Goal: Task Accomplishment & Management: Manage account settings

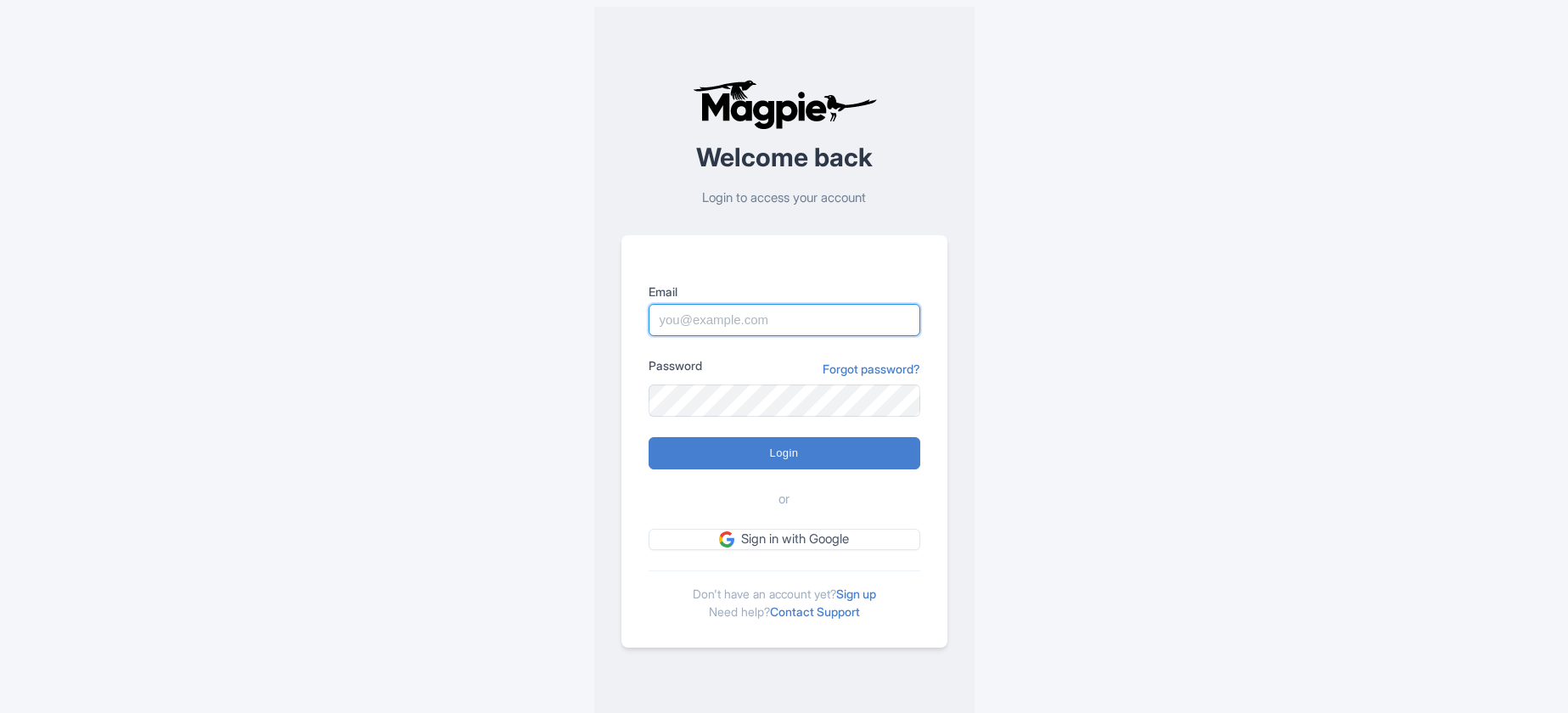
click at [815, 326] on input "Email" at bounding box center [785, 320] width 272 height 32
type input "[PERSON_NAME][EMAIL_ADDRESS][PERSON_NAME][DOMAIN_NAME]"
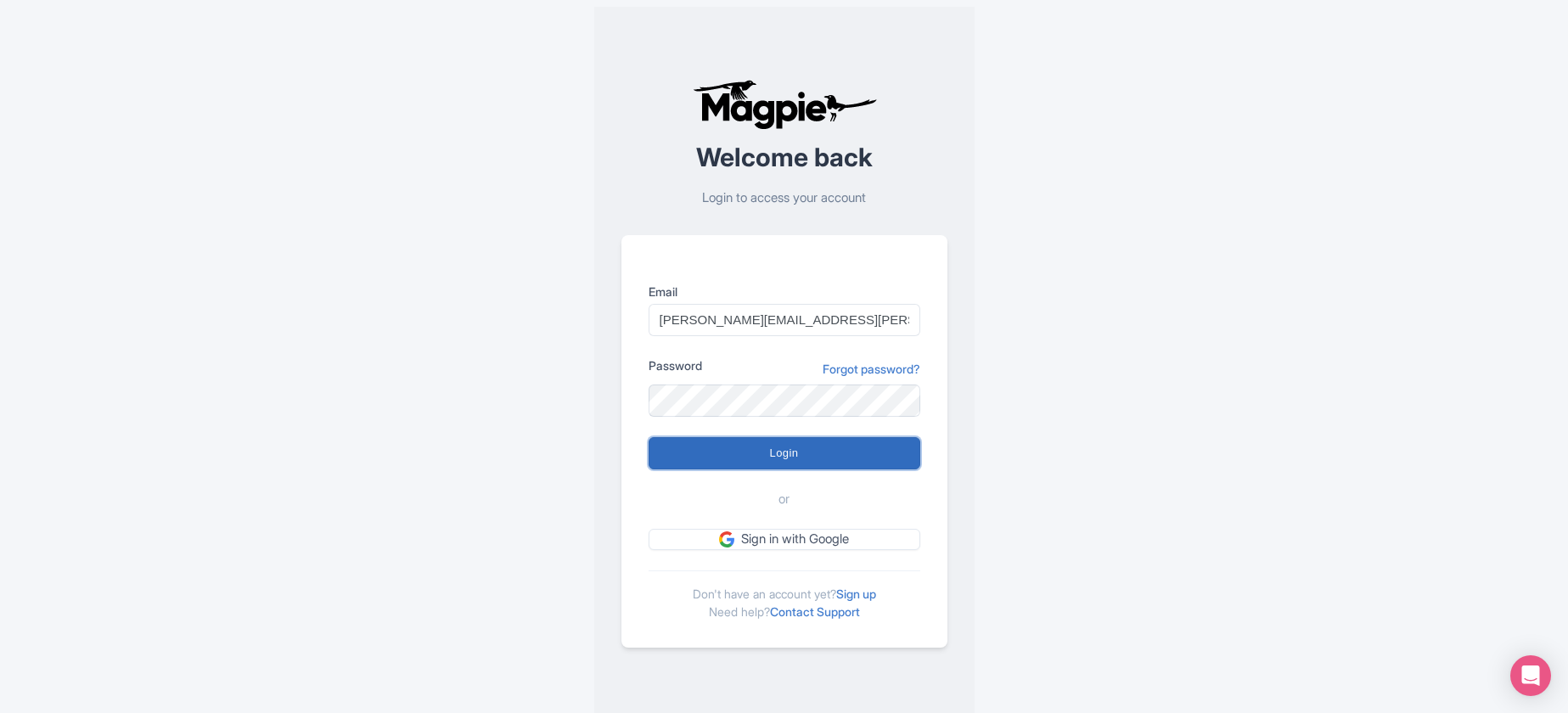
click at [798, 452] on input "Login" at bounding box center [785, 453] width 272 height 32
type input "Logging in..."
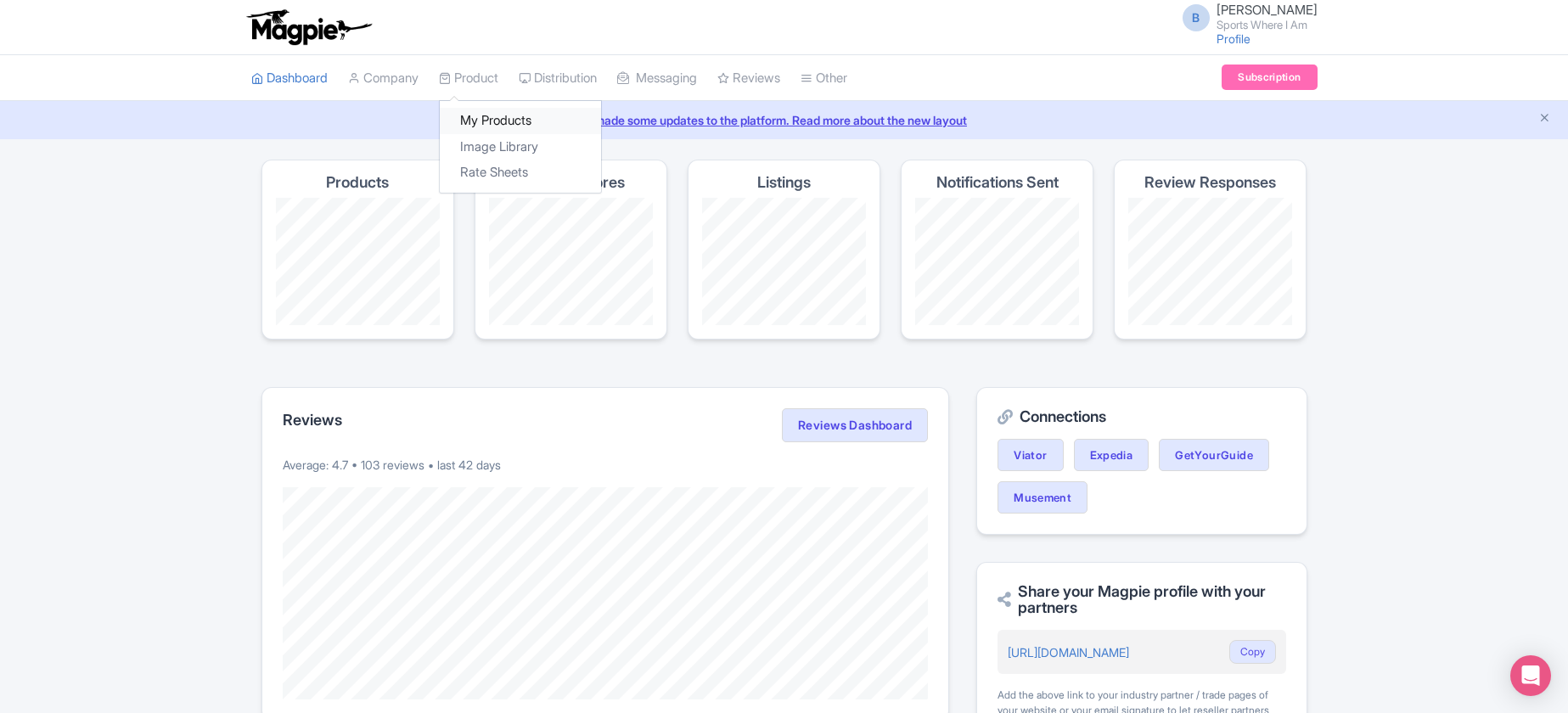
click at [476, 109] on link "My Products" at bounding box center [521, 121] width 162 height 27
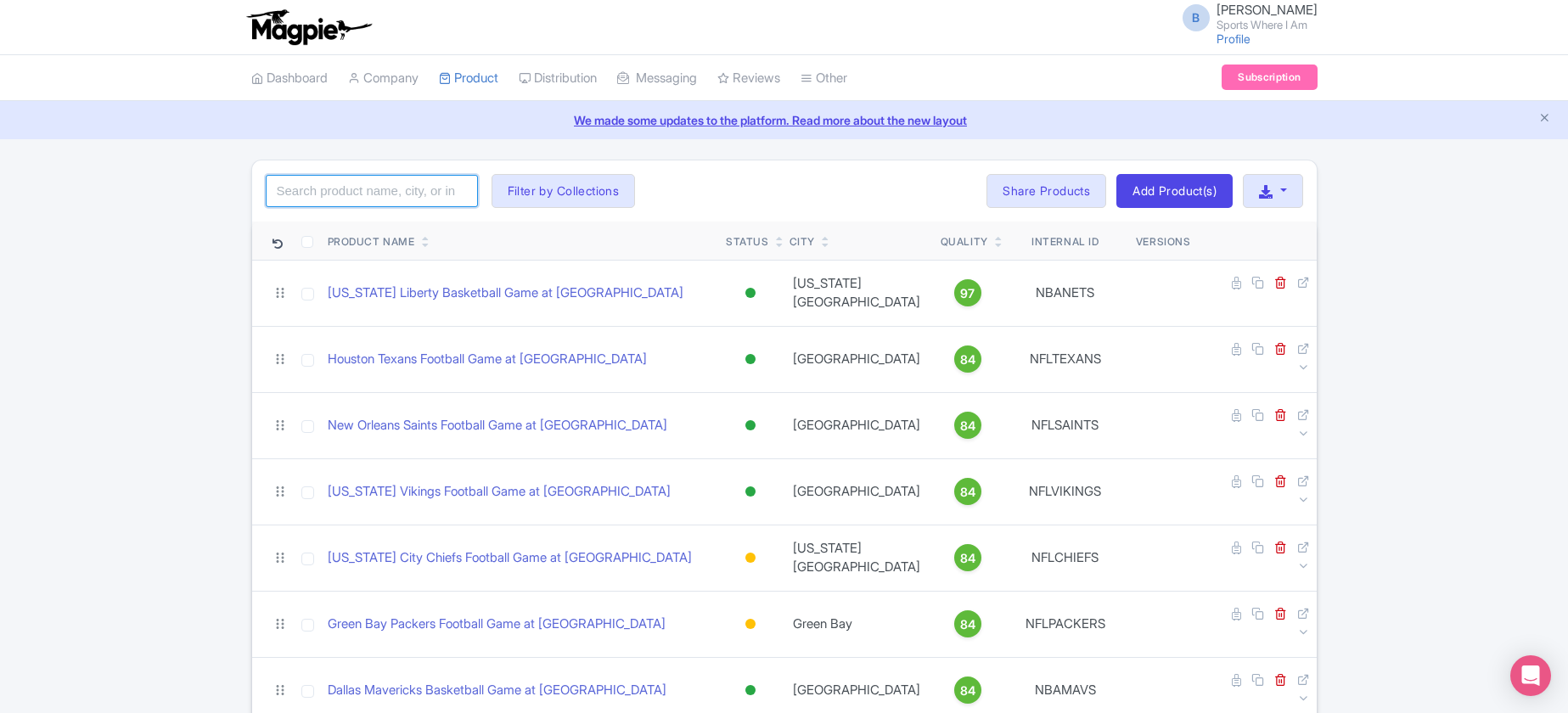
click at [364, 199] on input "search" at bounding box center [372, 191] width 212 height 32
type input "49ers"
click button "Search" at bounding box center [0, 0] width 0 height 0
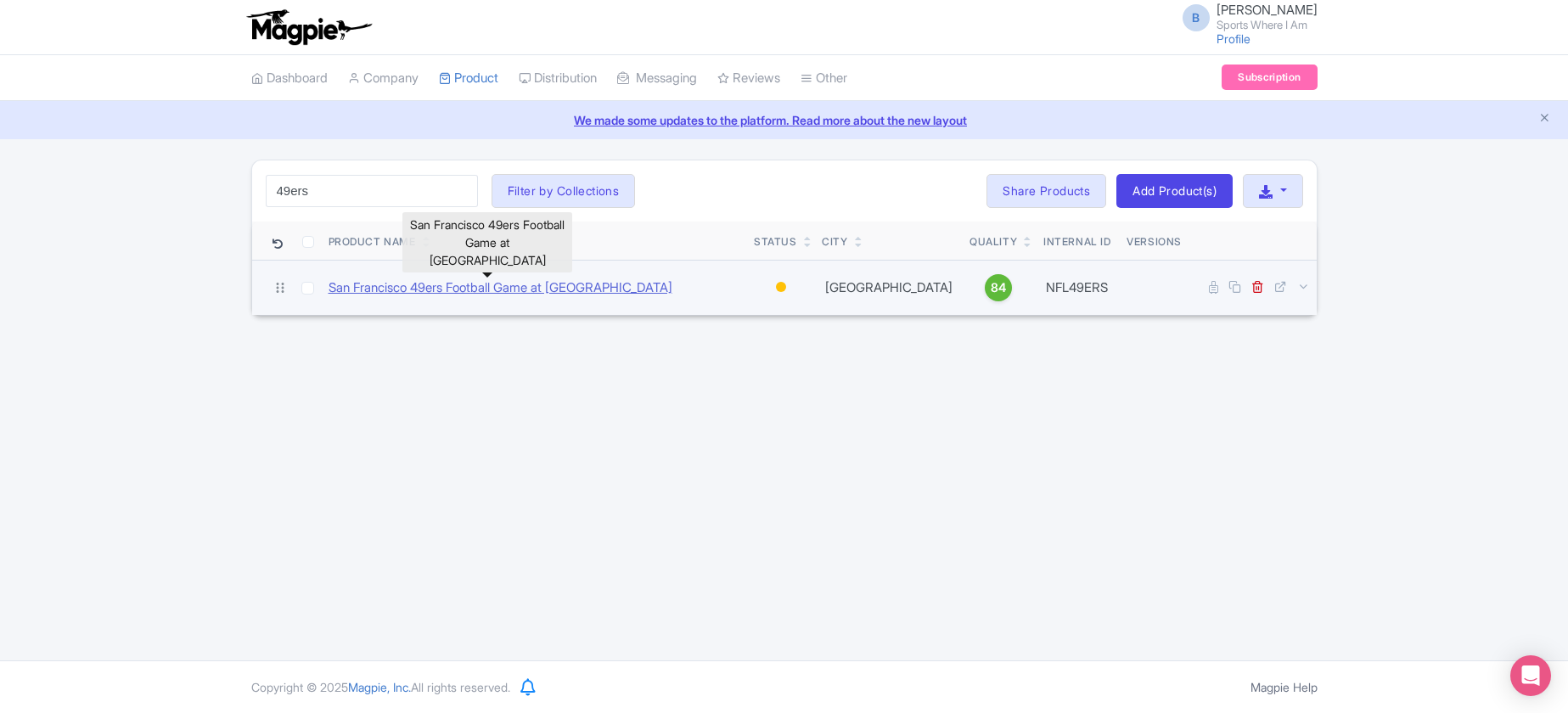
click at [490, 282] on link "San Francisco 49ers Football Game at Levi's Stadium" at bounding box center [501, 288] width 344 height 20
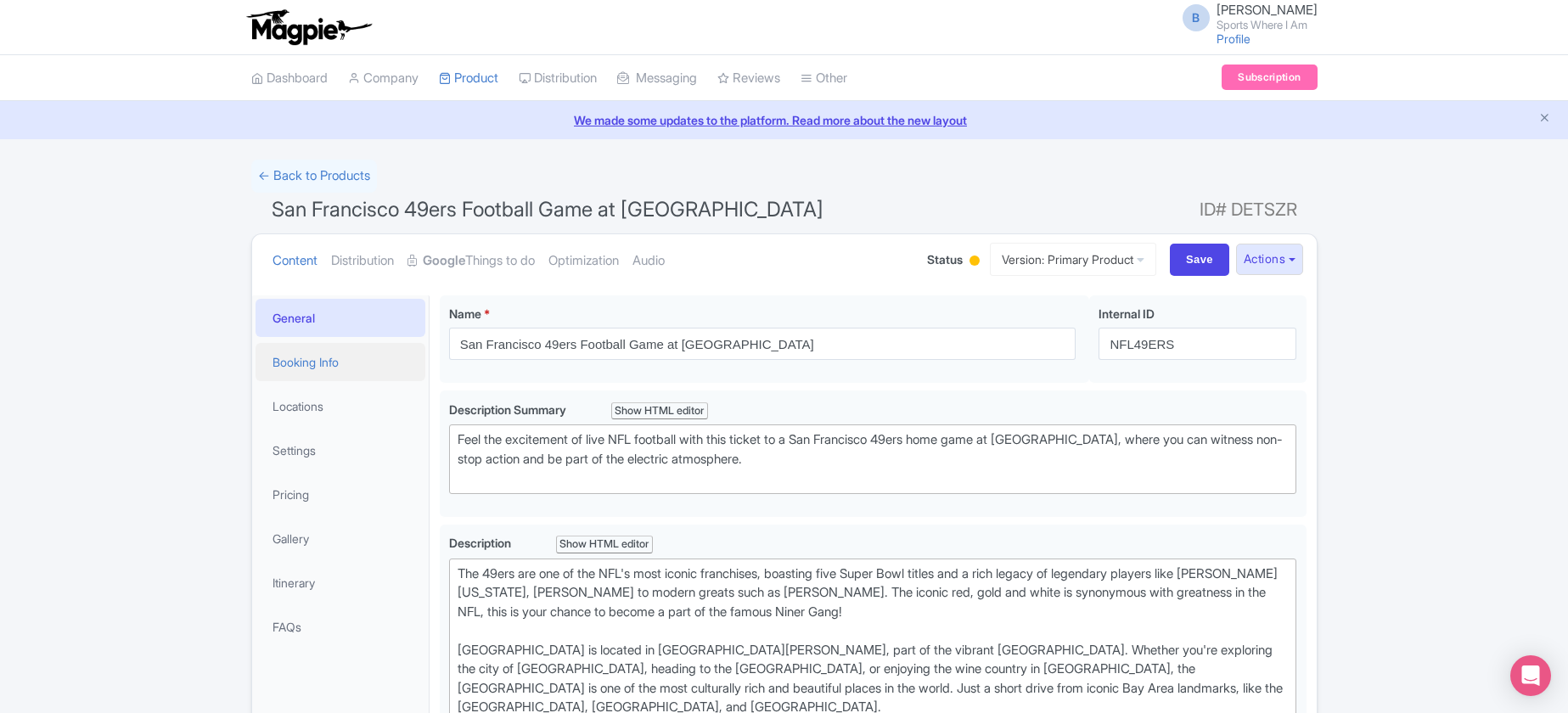
click at [354, 352] on link "Booking Info" at bounding box center [340, 362] width 170 height 38
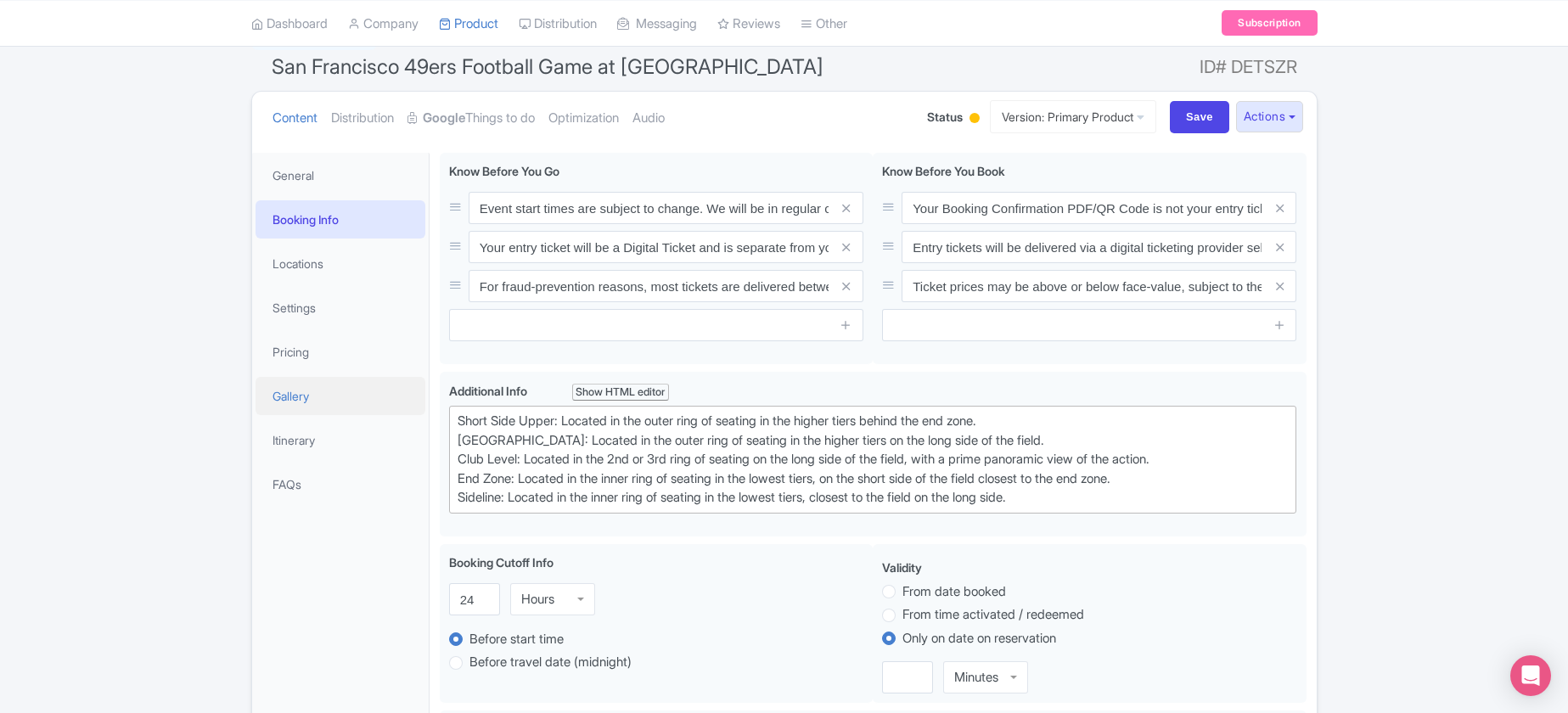
scroll to position [141, 0]
click at [303, 267] on link "Locations" at bounding box center [340, 265] width 170 height 38
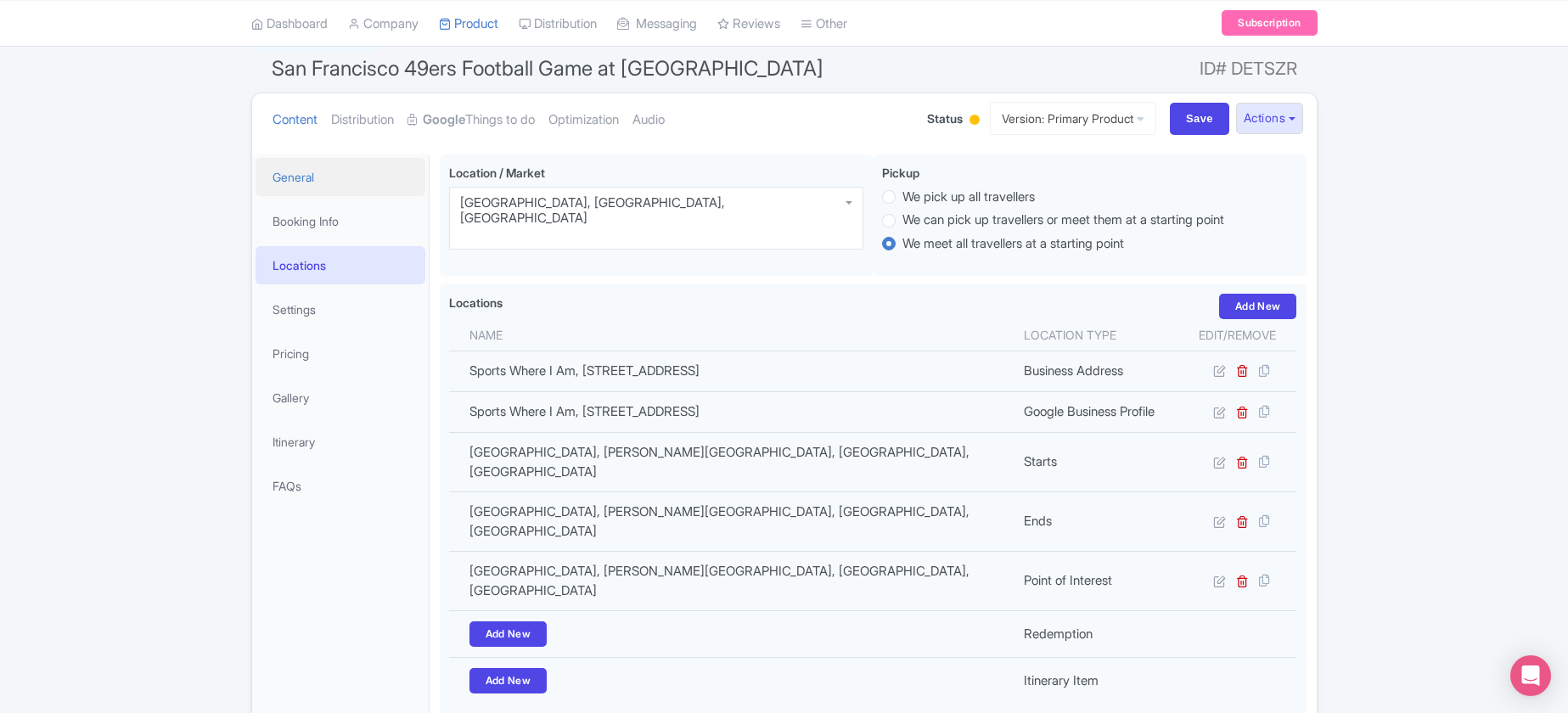
click at [319, 178] on link "General" at bounding box center [340, 177] width 170 height 38
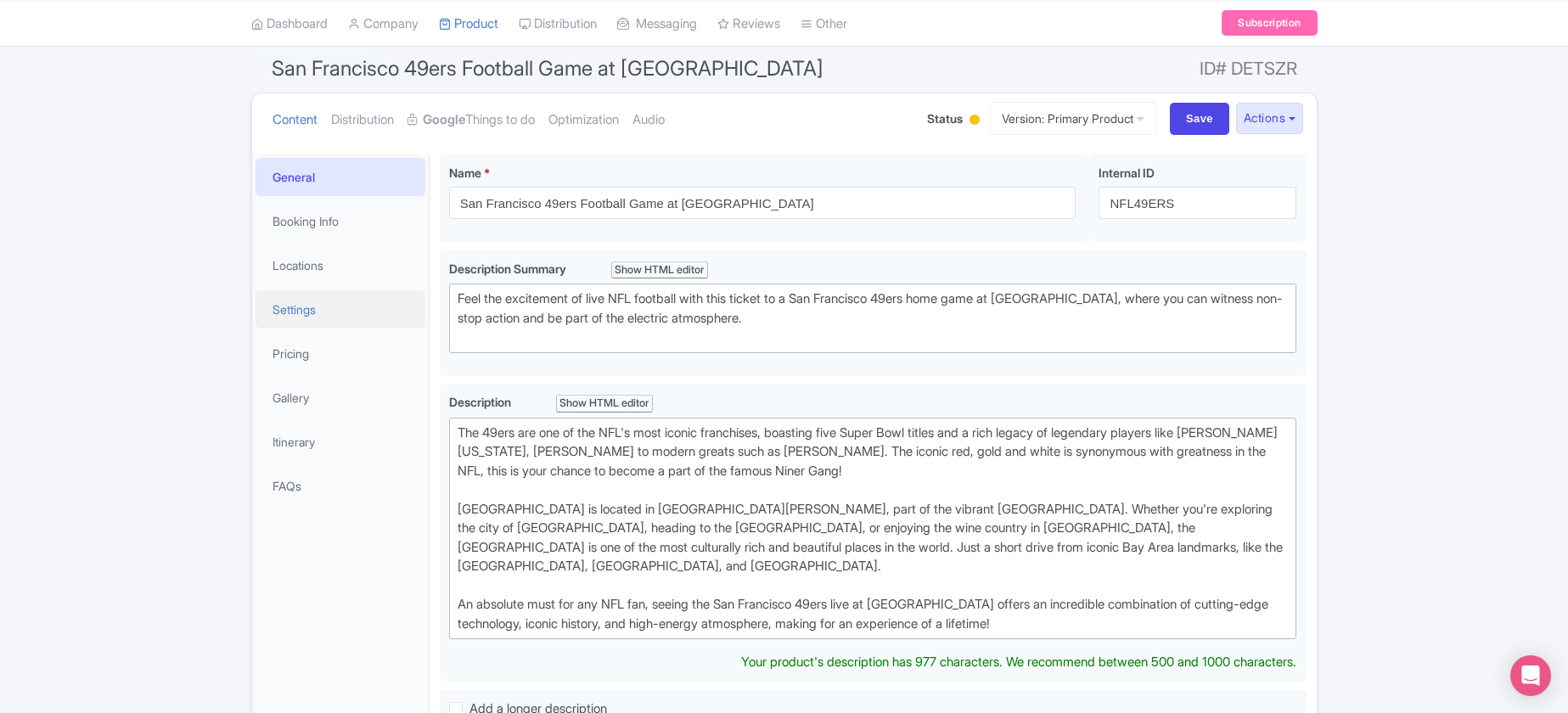
click at [307, 309] on link "Settings" at bounding box center [340, 310] width 170 height 38
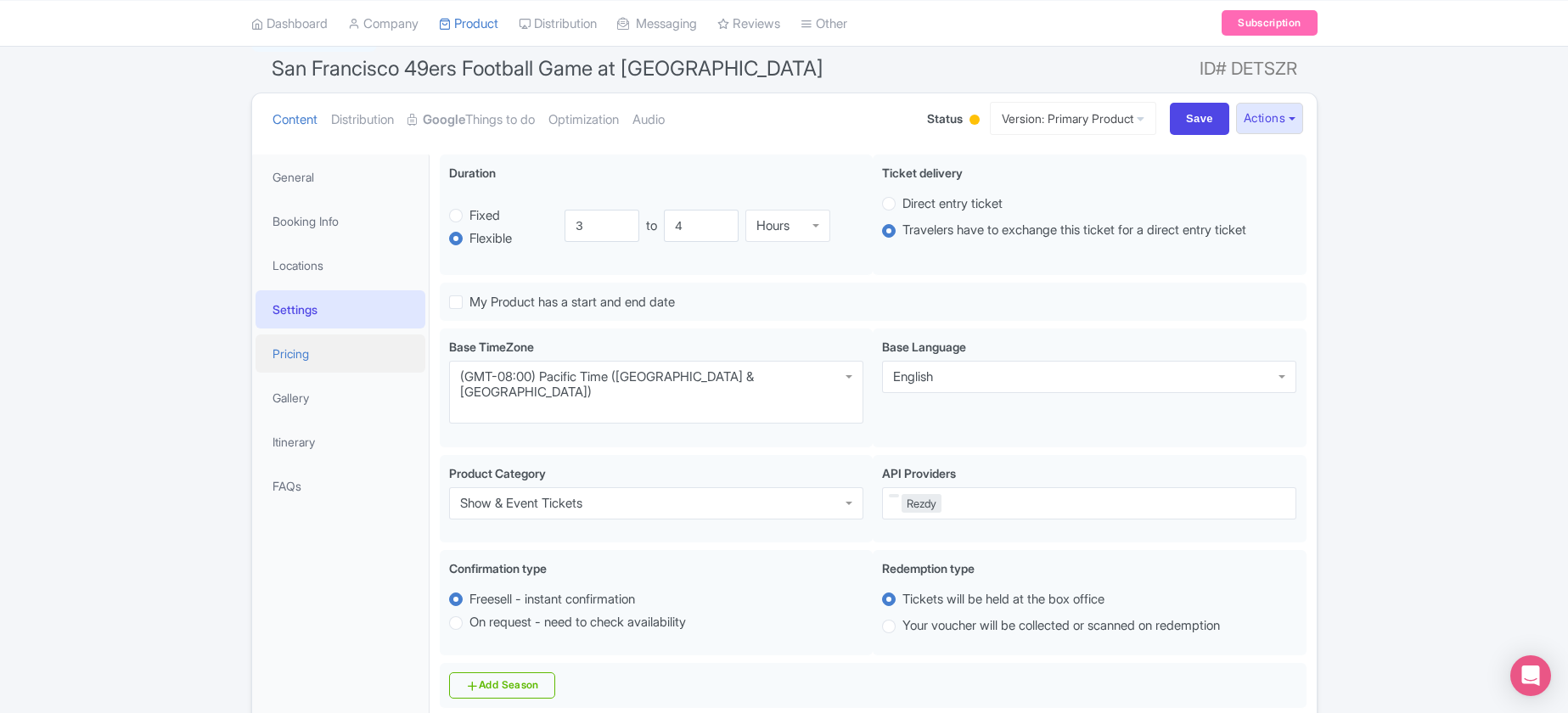
click at [323, 349] on link "Pricing" at bounding box center [340, 354] width 170 height 38
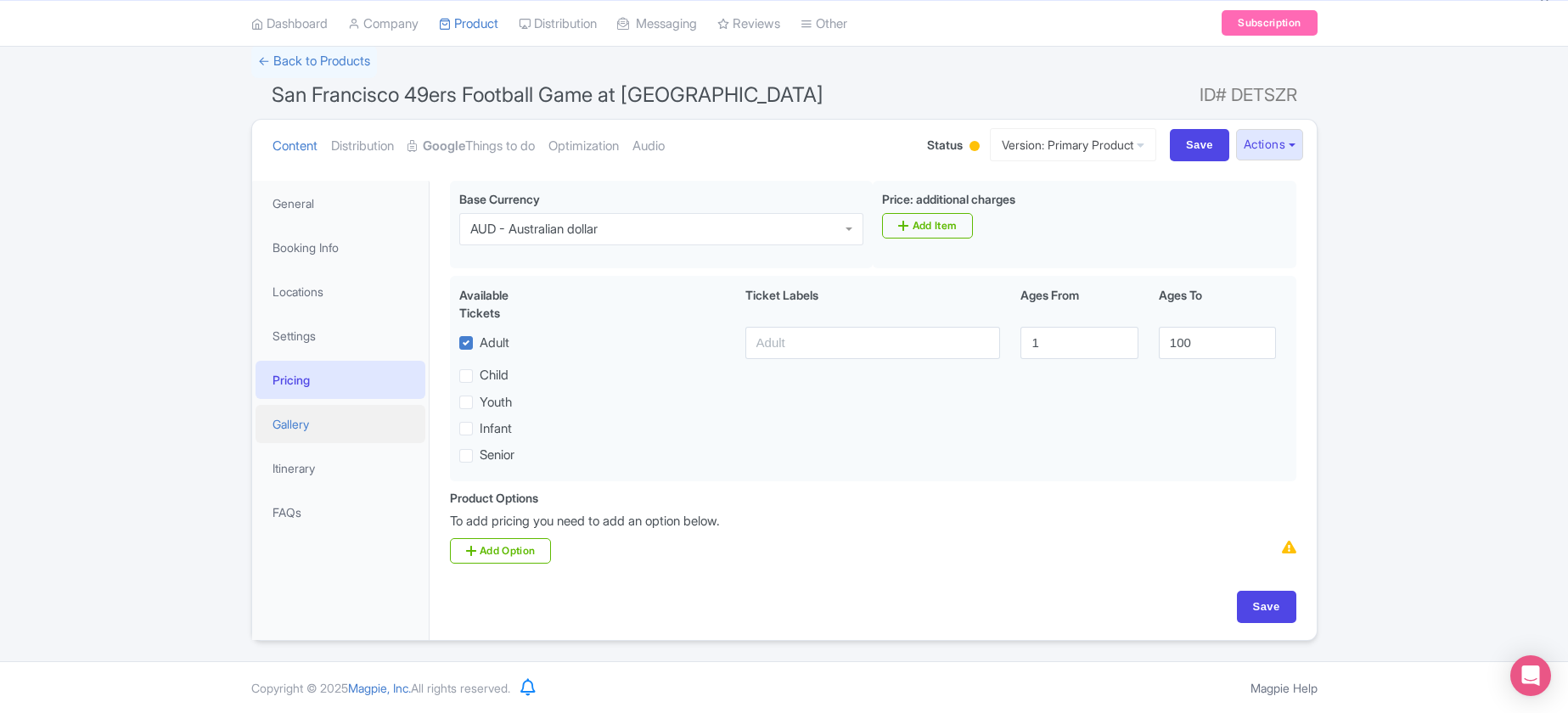
click at [330, 417] on link "Gallery" at bounding box center [340, 424] width 170 height 38
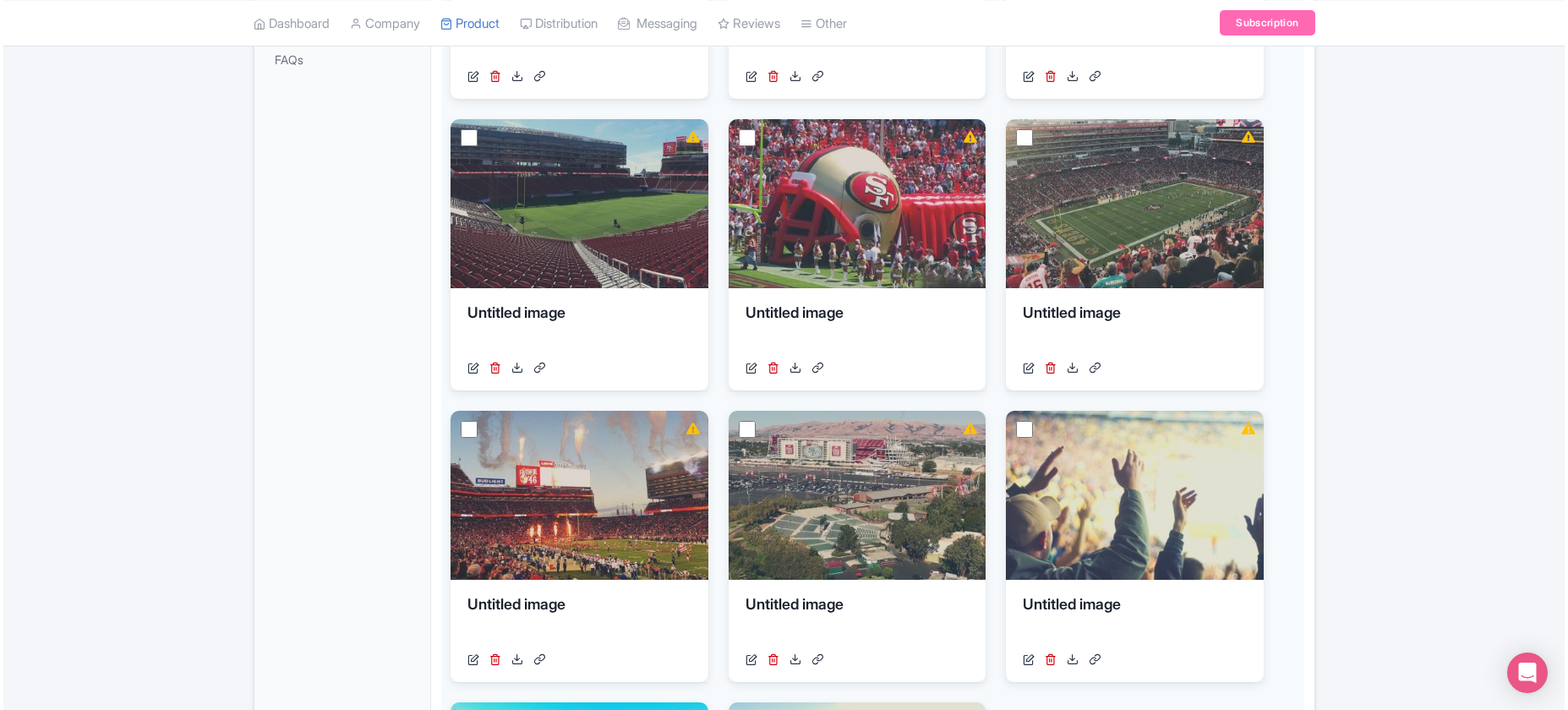
scroll to position [566, 0]
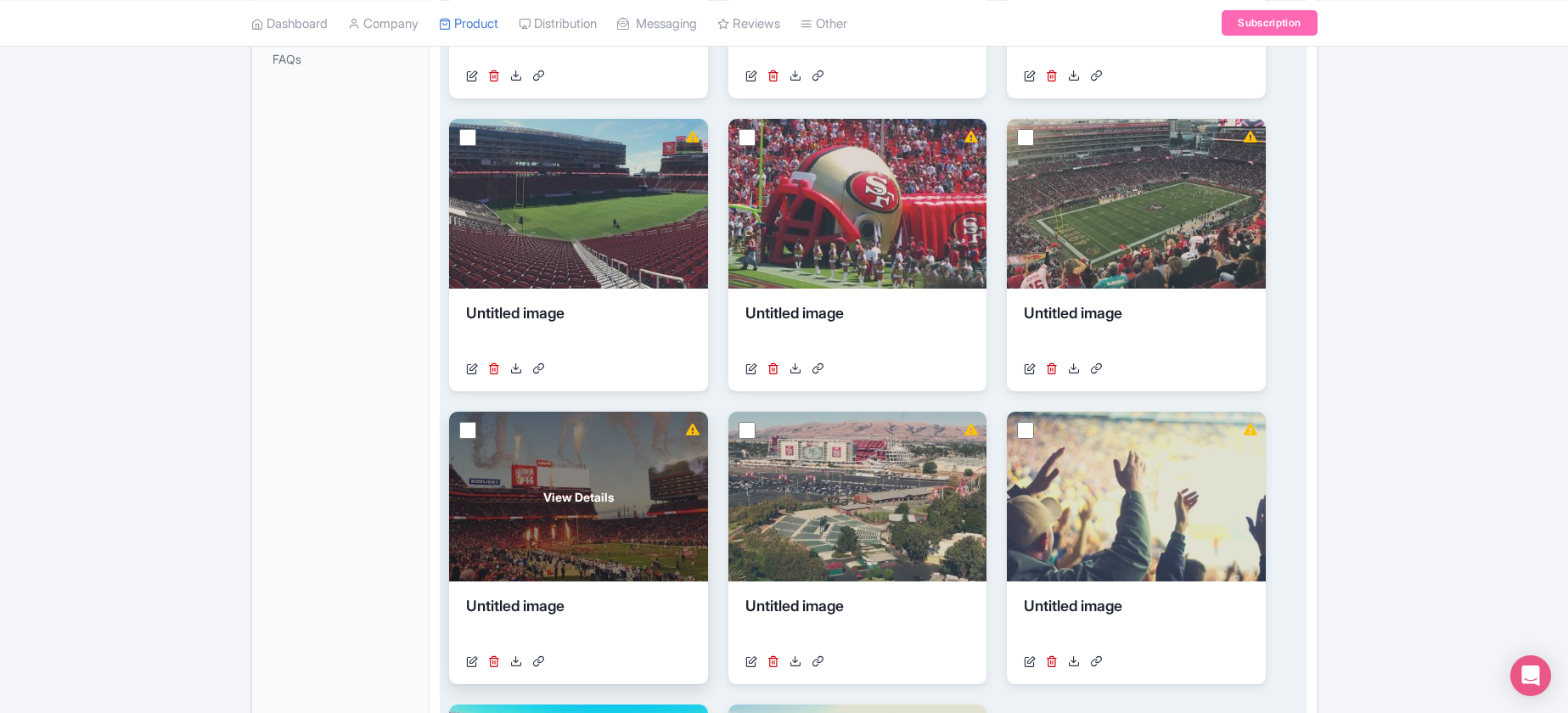
click at [529, 475] on div "View Details" at bounding box center [579, 496] width 258 height 170
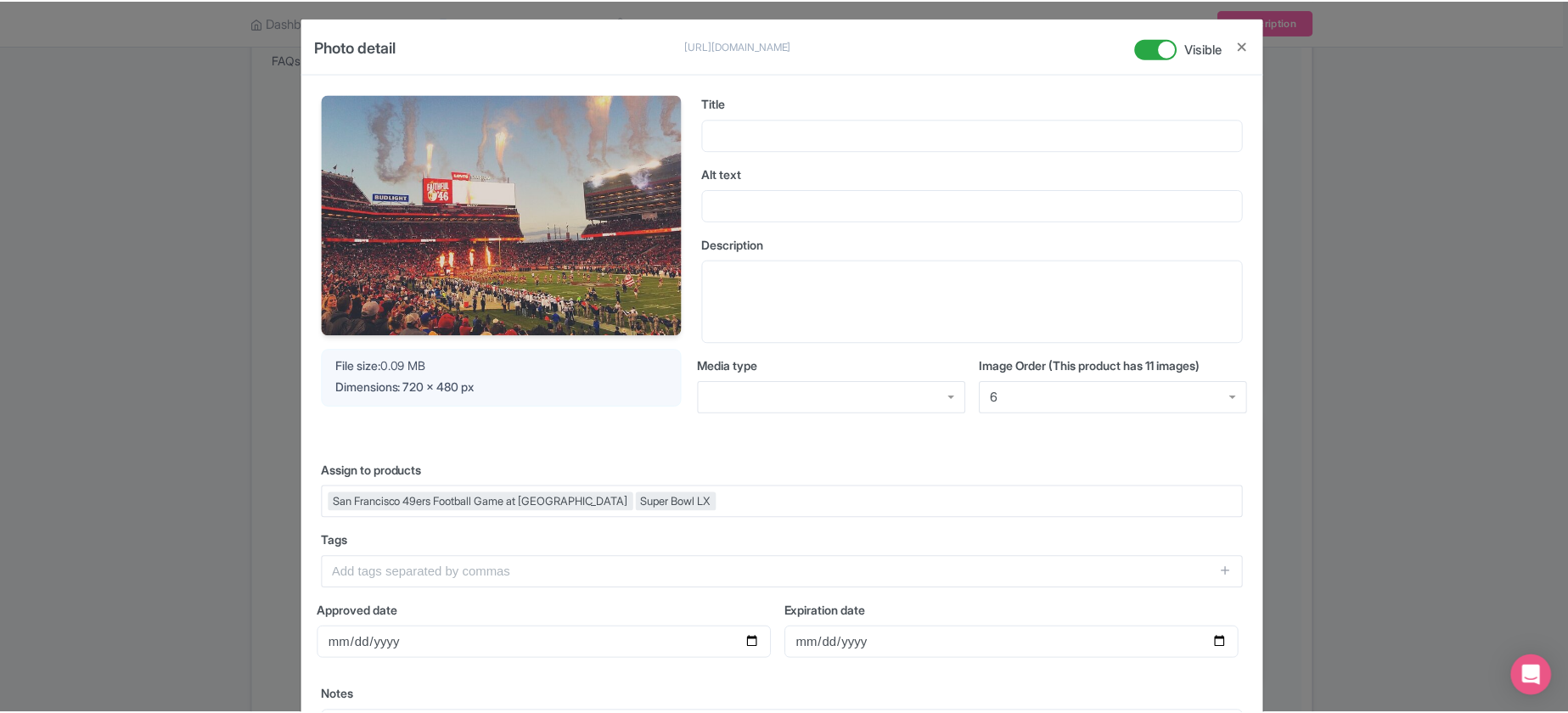
scroll to position [0, 0]
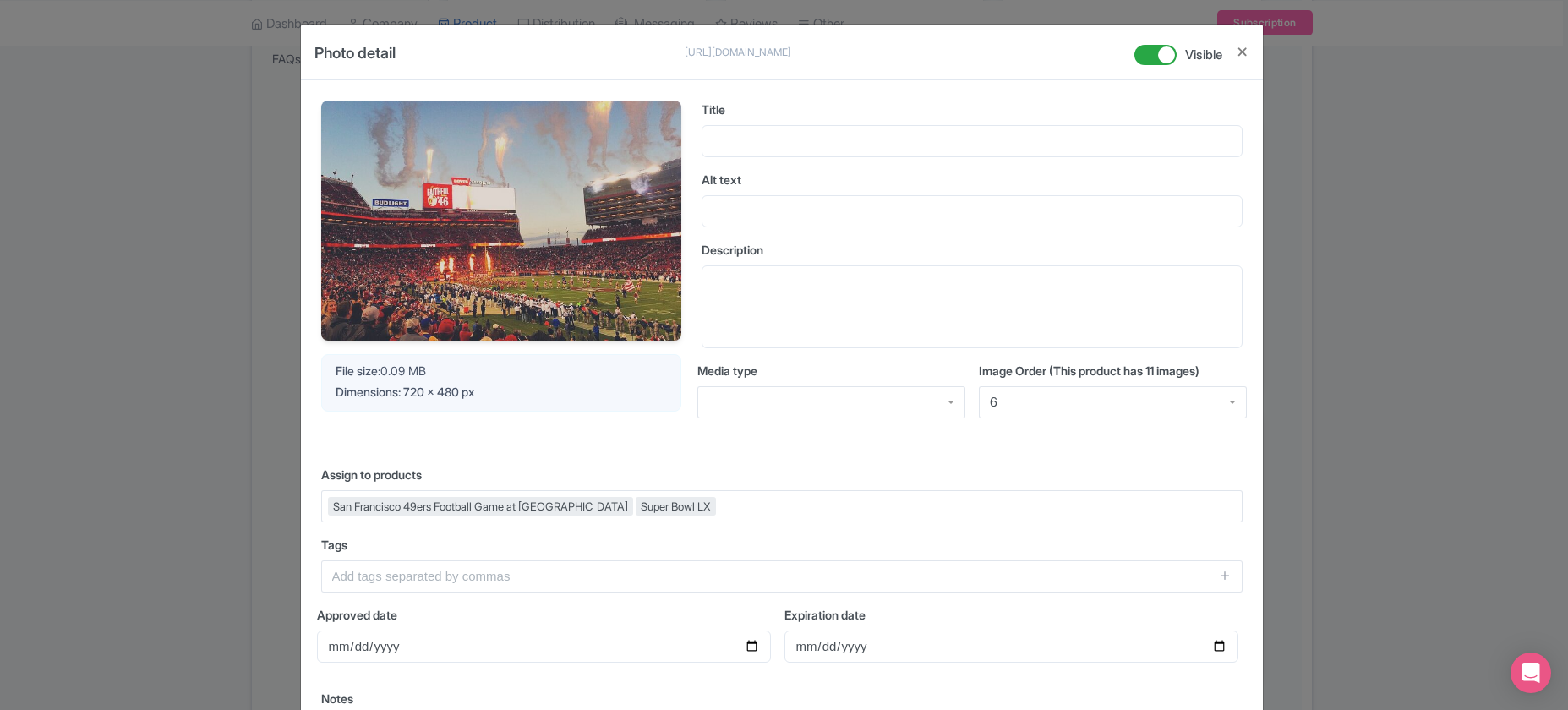
click at [1378, 121] on div "Photo detail [URL][DOMAIN_NAME] [URL][DOMAIN_NAME] Visible Your Image is being …" at bounding box center [784, 355] width 1568 height 710
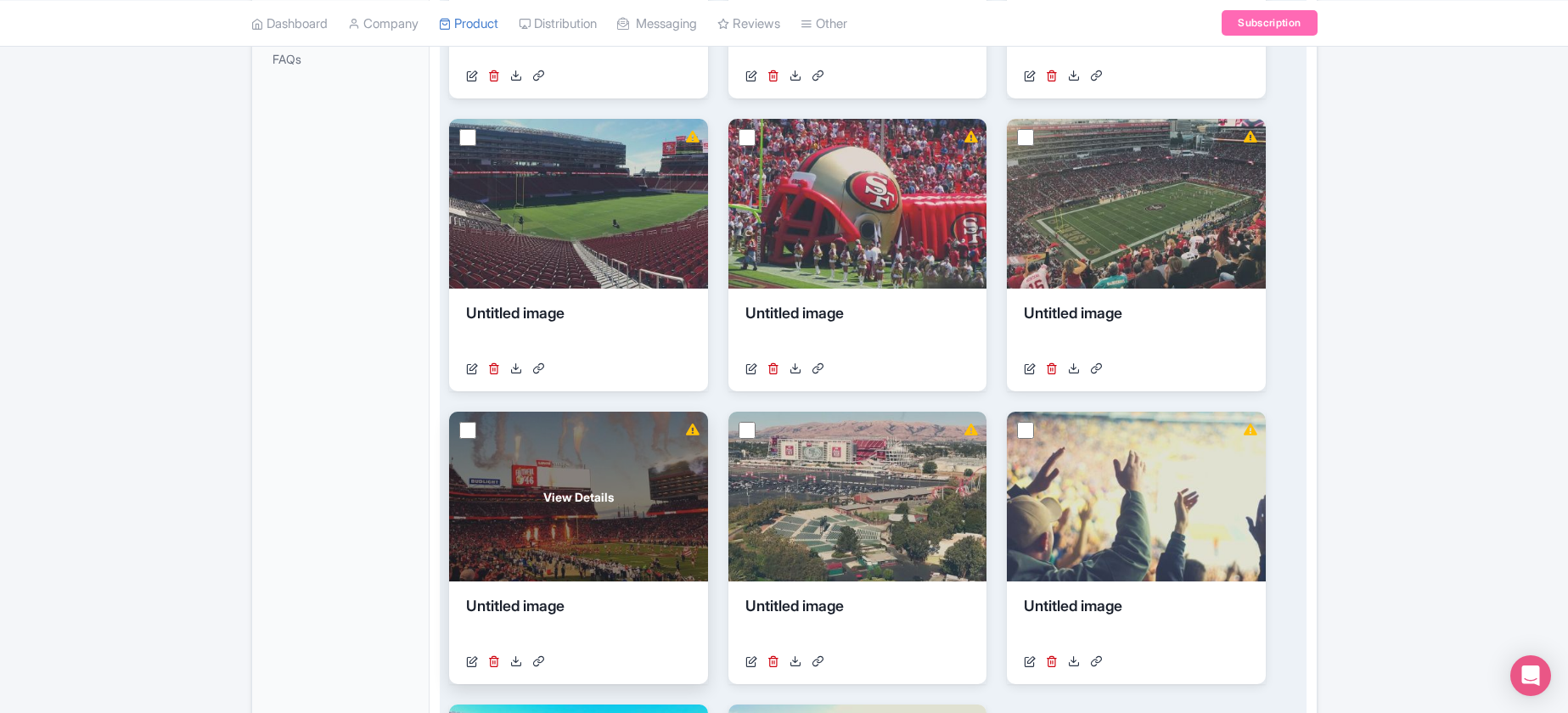
click at [526, 533] on div "View Details" at bounding box center [579, 496] width 258 height 170
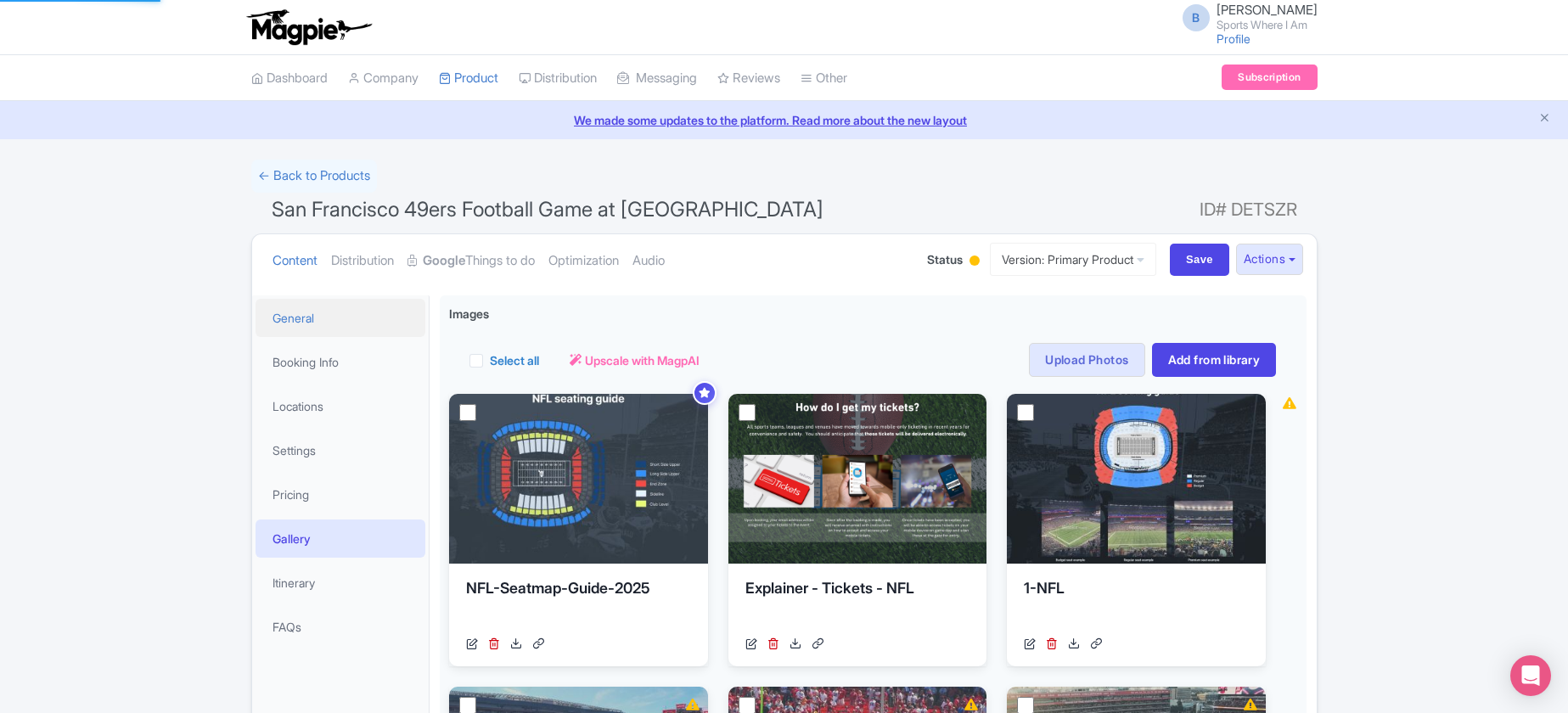
click at [283, 318] on link "General" at bounding box center [340, 318] width 170 height 38
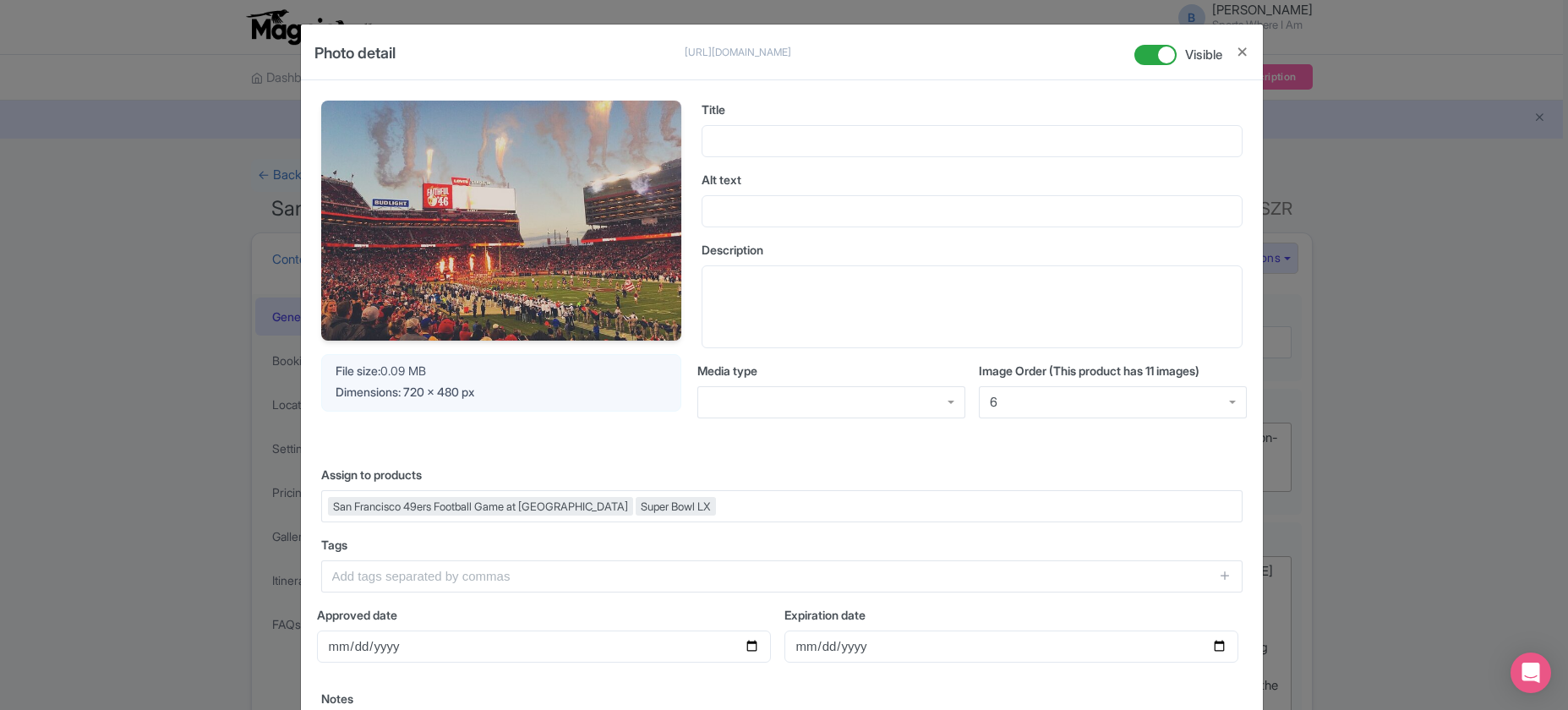
click at [172, 234] on div "Photo detail [URL][DOMAIN_NAME] [URL][DOMAIN_NAME] Visible Your Image is being …" at bounding box center [784, 355] width 1568 height 710
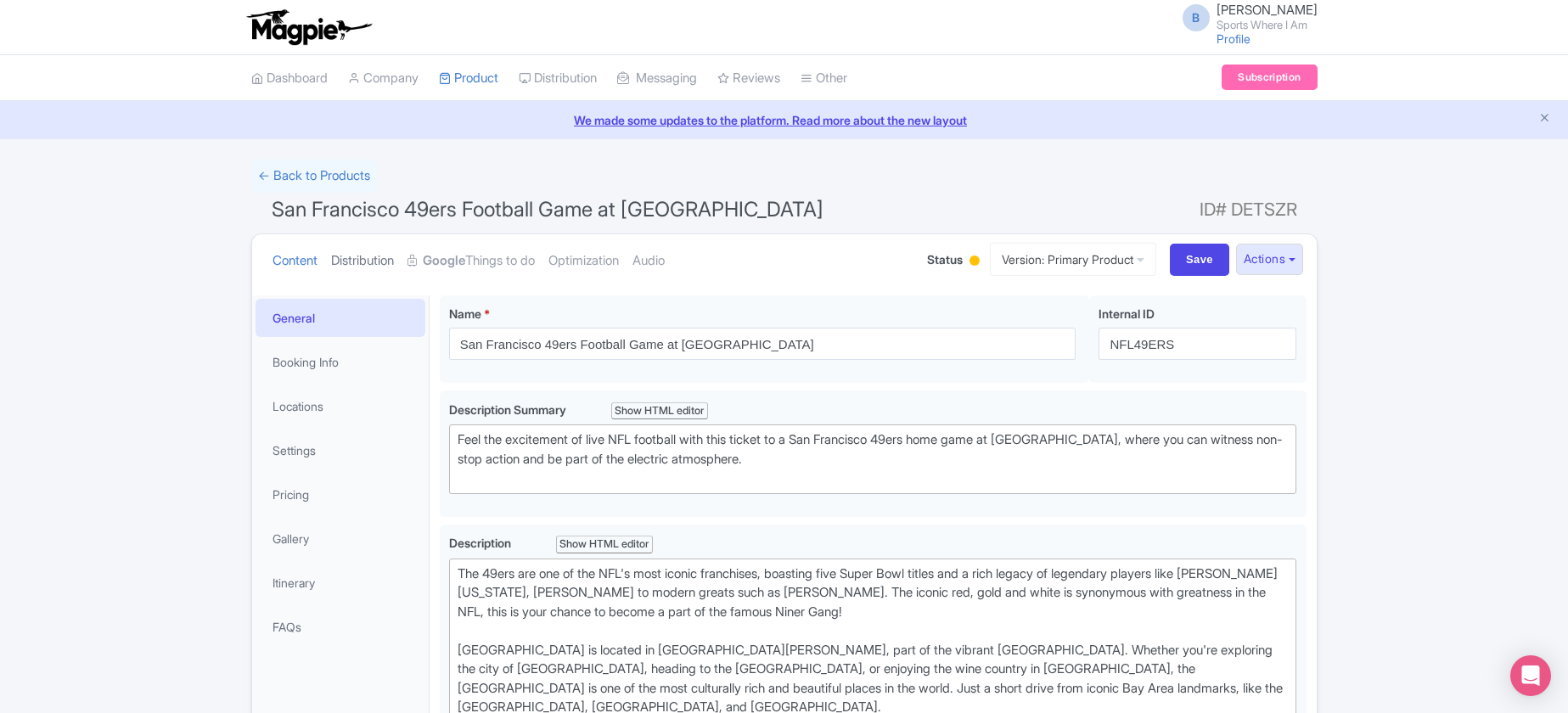
click at [369, 262] on link "Distribution" at bounding box center [362, 261] width 63 height 53
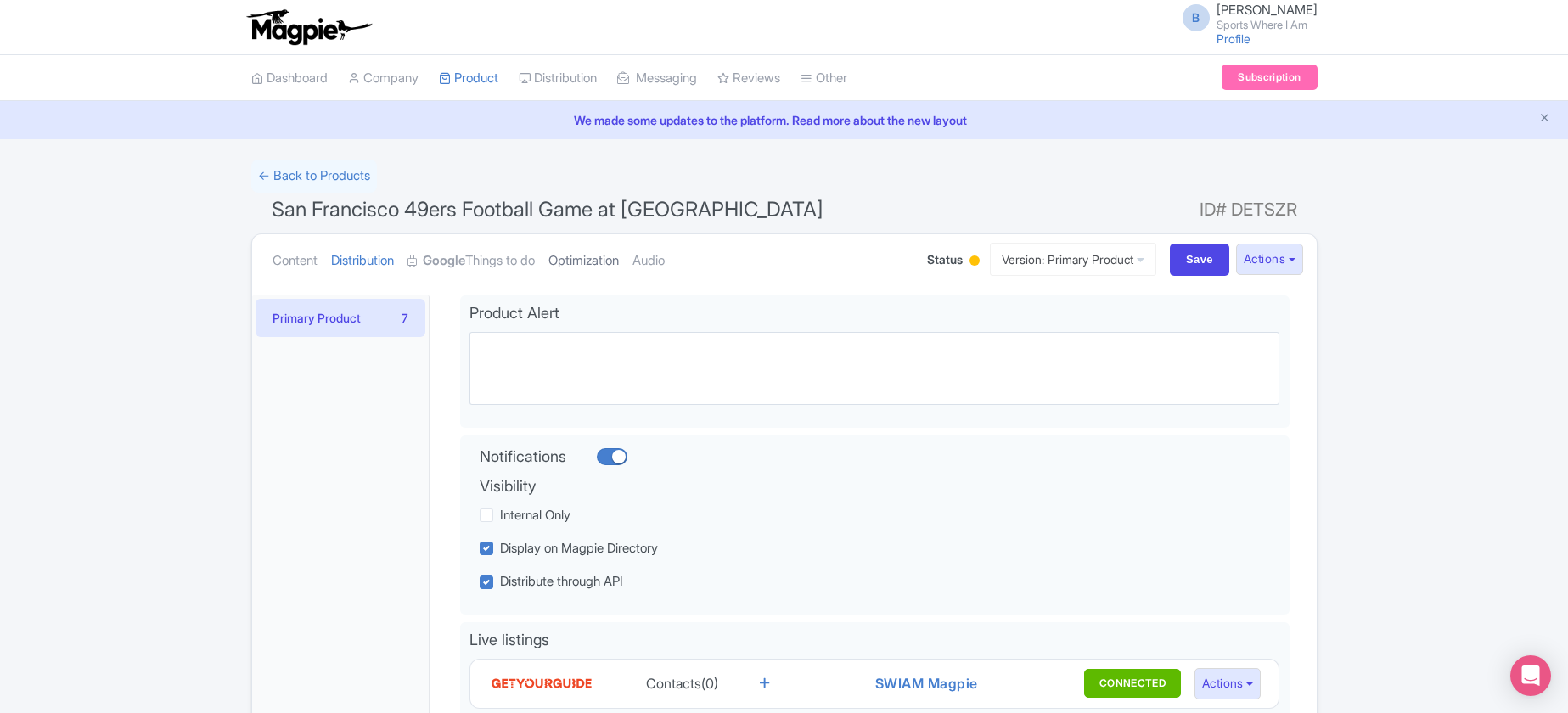
click at [609, 257] on link "Optimization" at bounding box center [583, 261] width 70 height 53
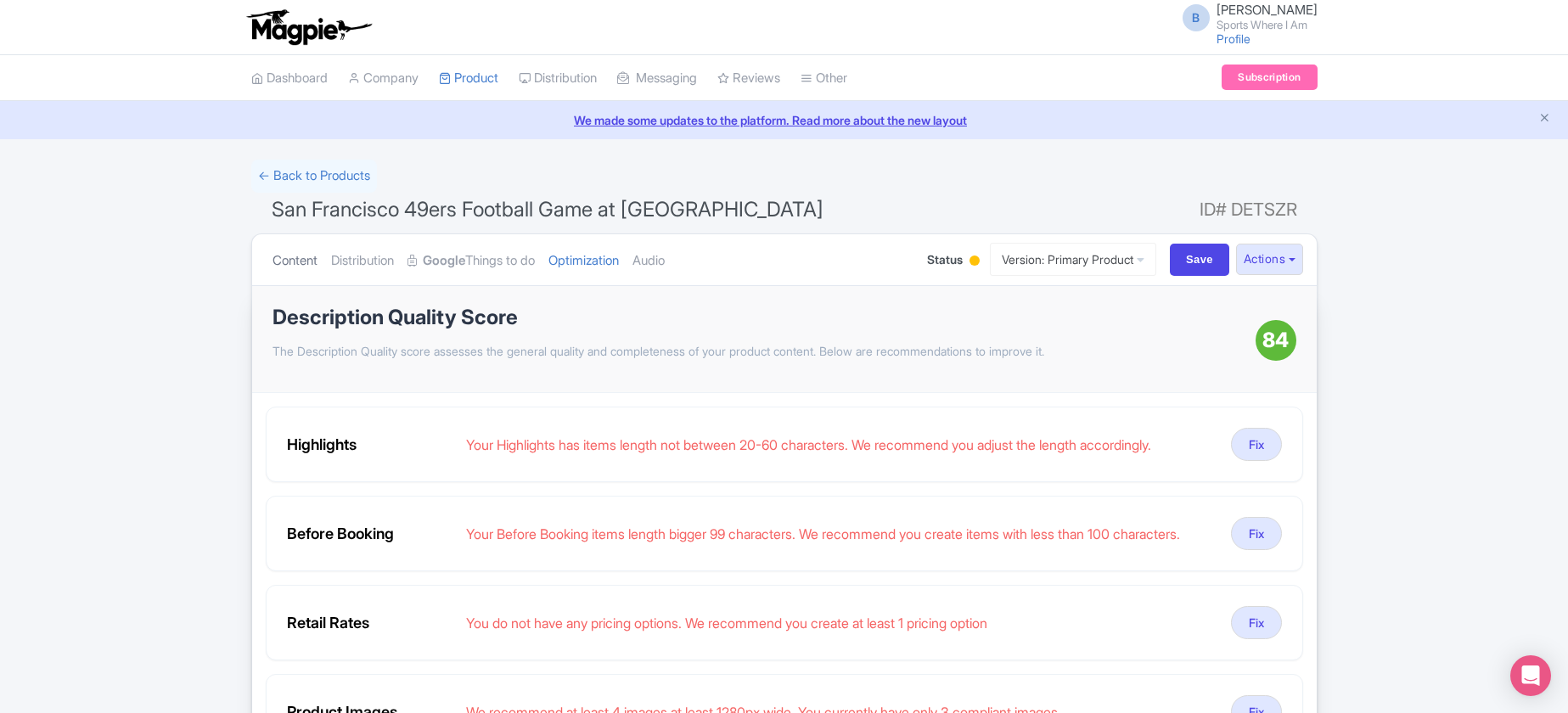
click at [309, 253] on link "Content" at bounding box center [295, 261] width 45 height 53
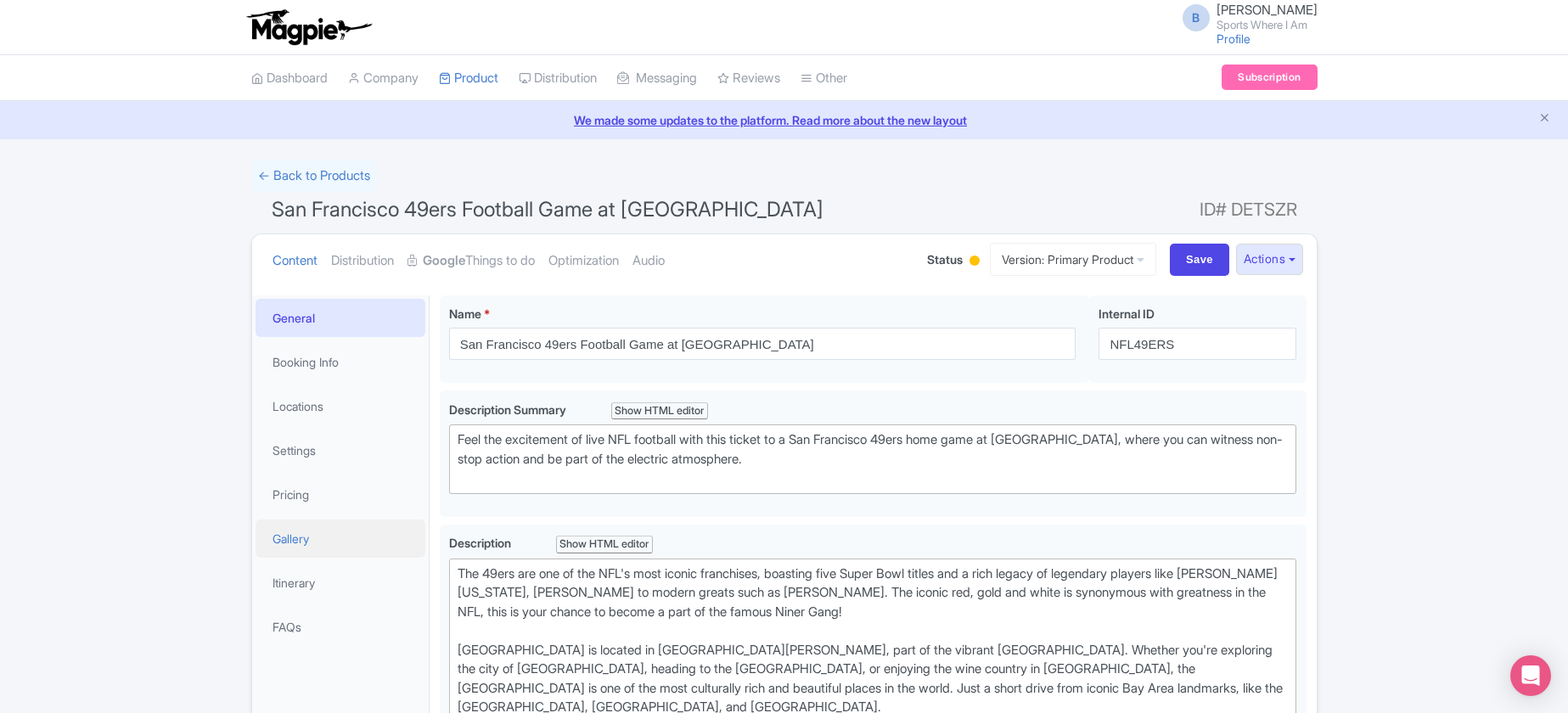
click at [328, 536] on link "Gallery" at bounding box center [340, 539] width 170 height 38
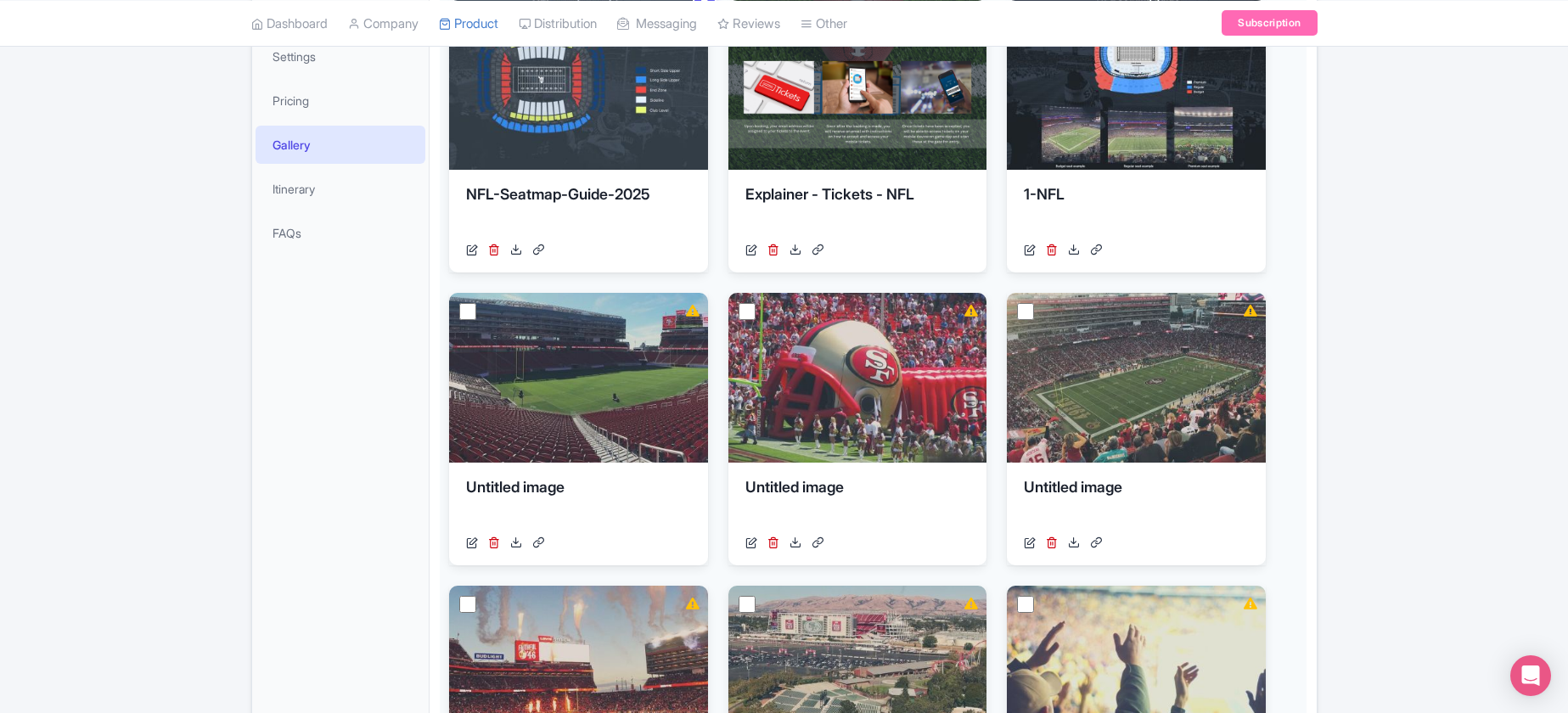
scroll to position [599, 0]
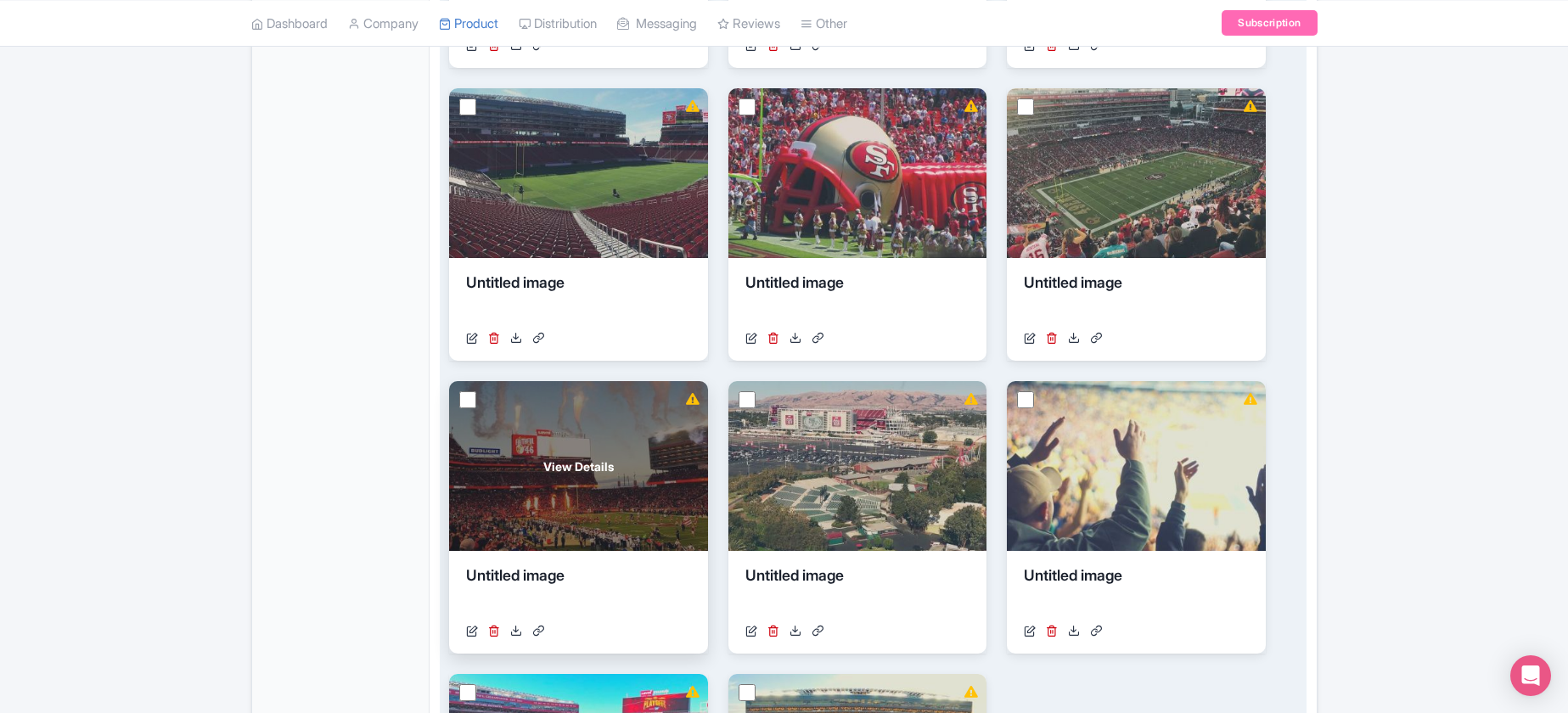
click at [544, 473] on span "View Details" at bounding box center [579, 467] width 70 height 18
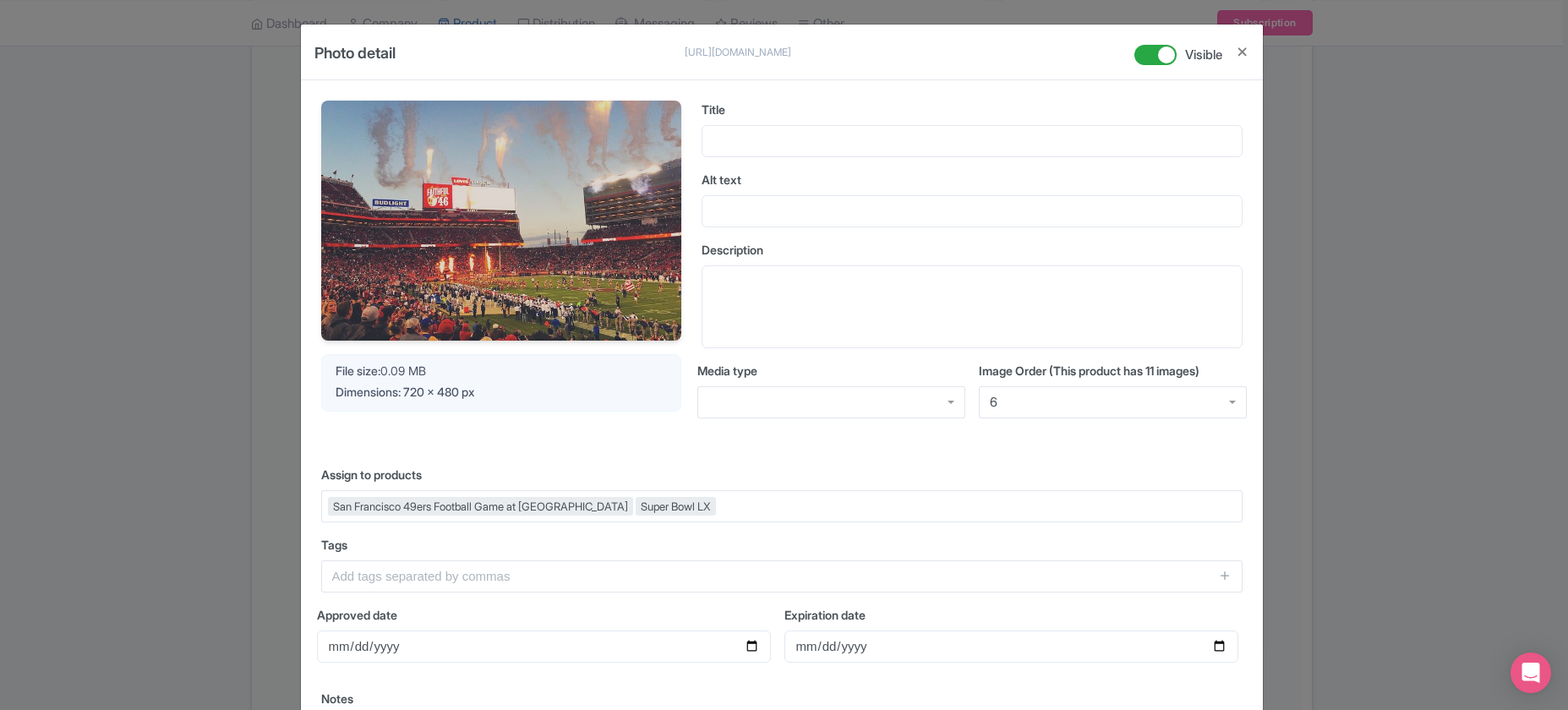
click at [457, 266] on img at bounding box center [501, 221] width 361 height 240
click at [1509, 220] on div "Photo detail [URL][DOMAIN_NAME] [URL][DOMAIN_NAME] Visible Your Image is being …" at bounding box center [784, 355] width 1568 height 710
click at [1239, 48] on button "Close" at bounding box center [1242, 52] width 13 height 21
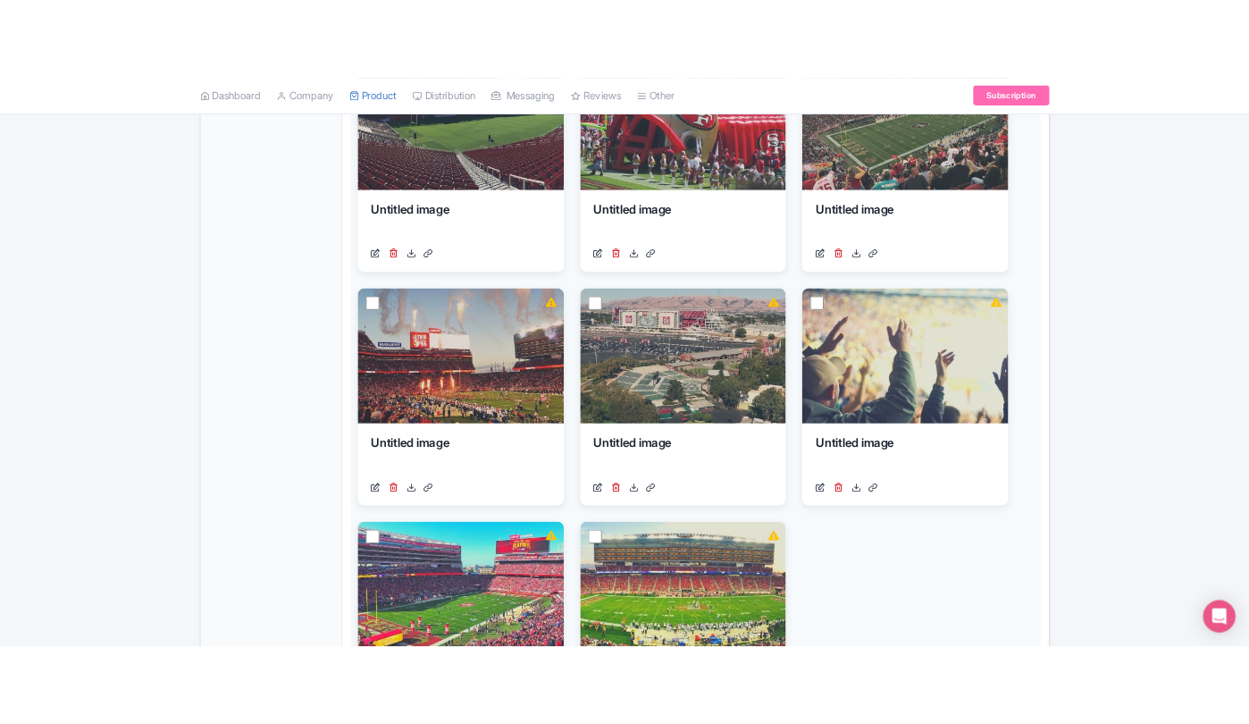
scroll to position [943, 0]
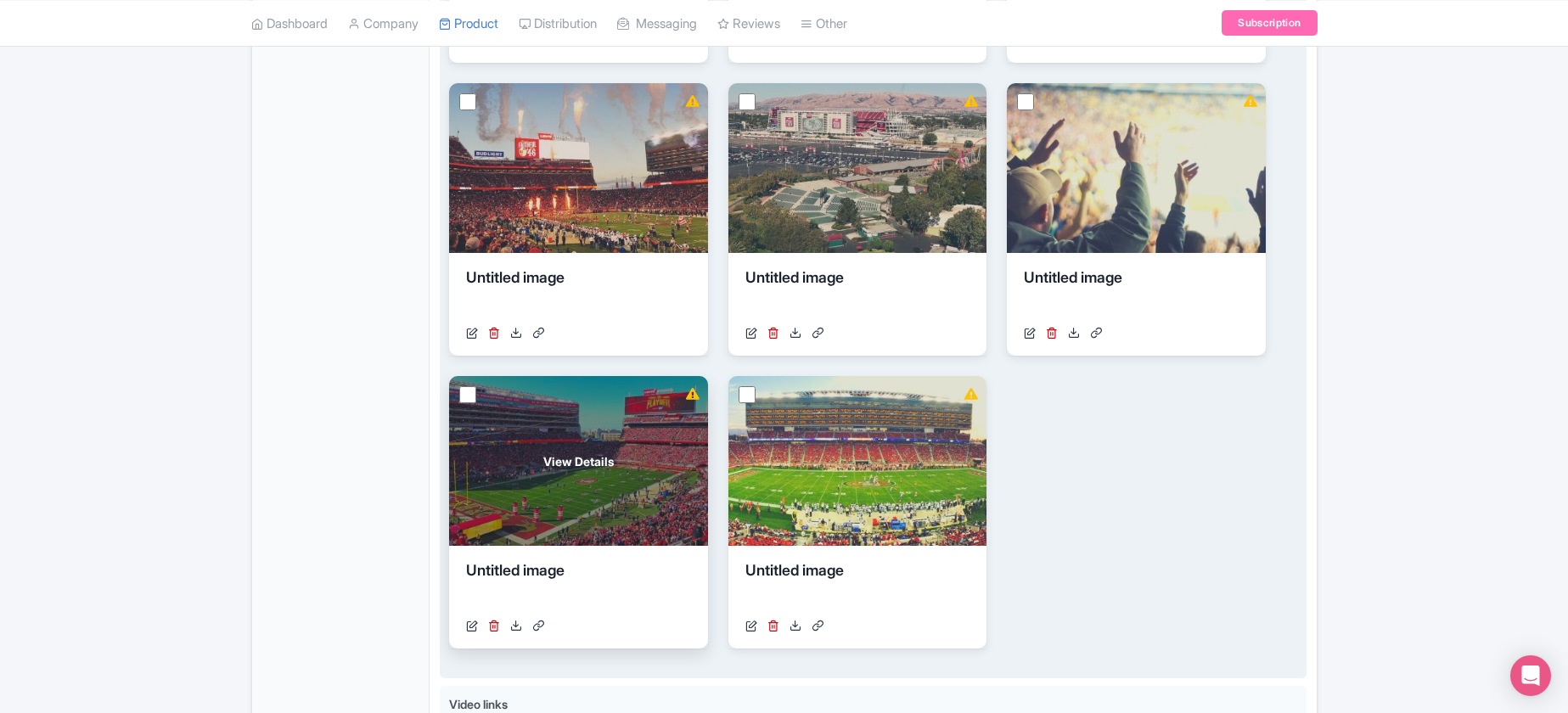
click at [513, 478] on div "View Details" at bounding box center [579, 461] width 258 height 170
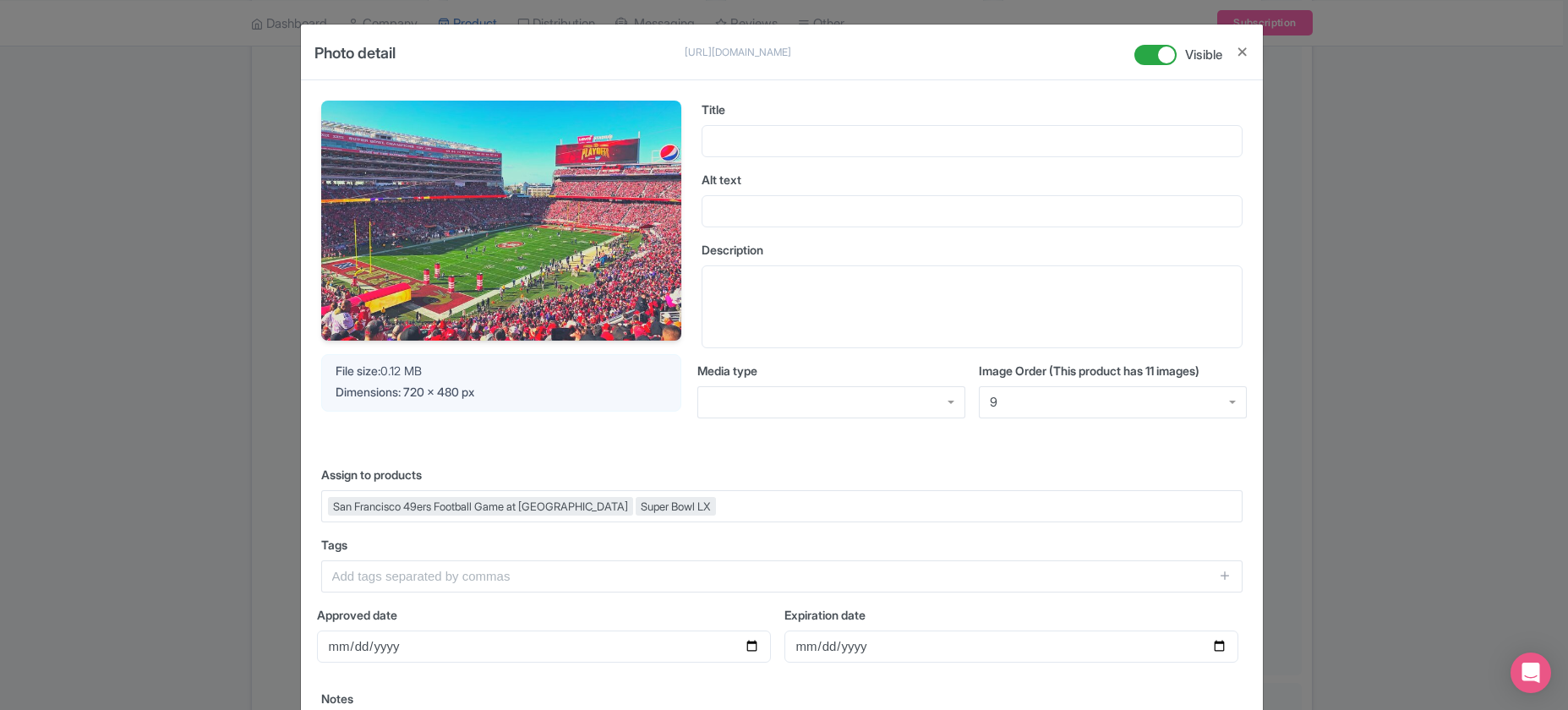
click at [573, 198] on img at bounding box center [501, 221] width 361 height 240
